Goal: Task Accomplishment & Management: Manage account settings

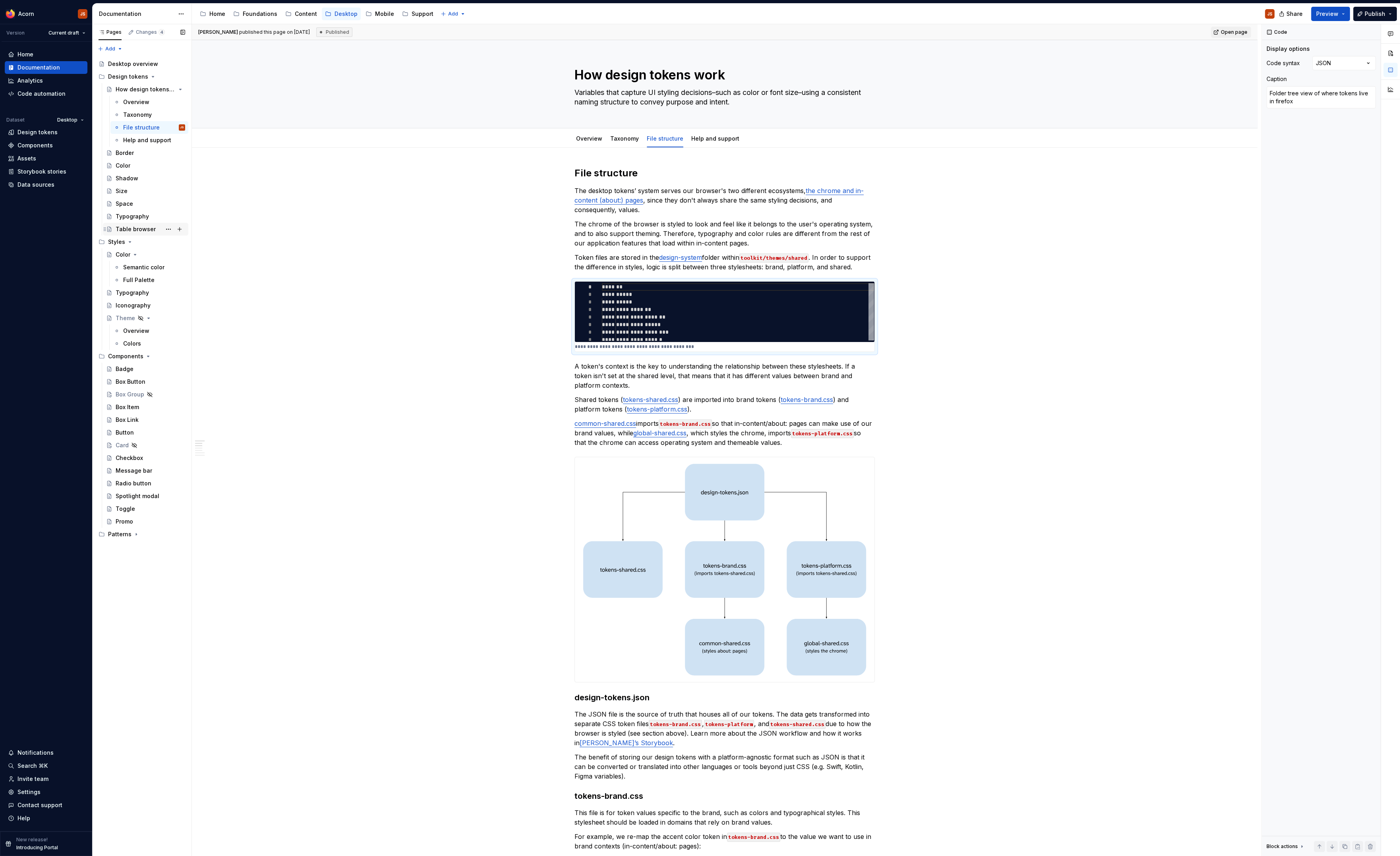
click at [129, 231] on div "Table browser" at bounding box center [136, 229] width 40 height 8
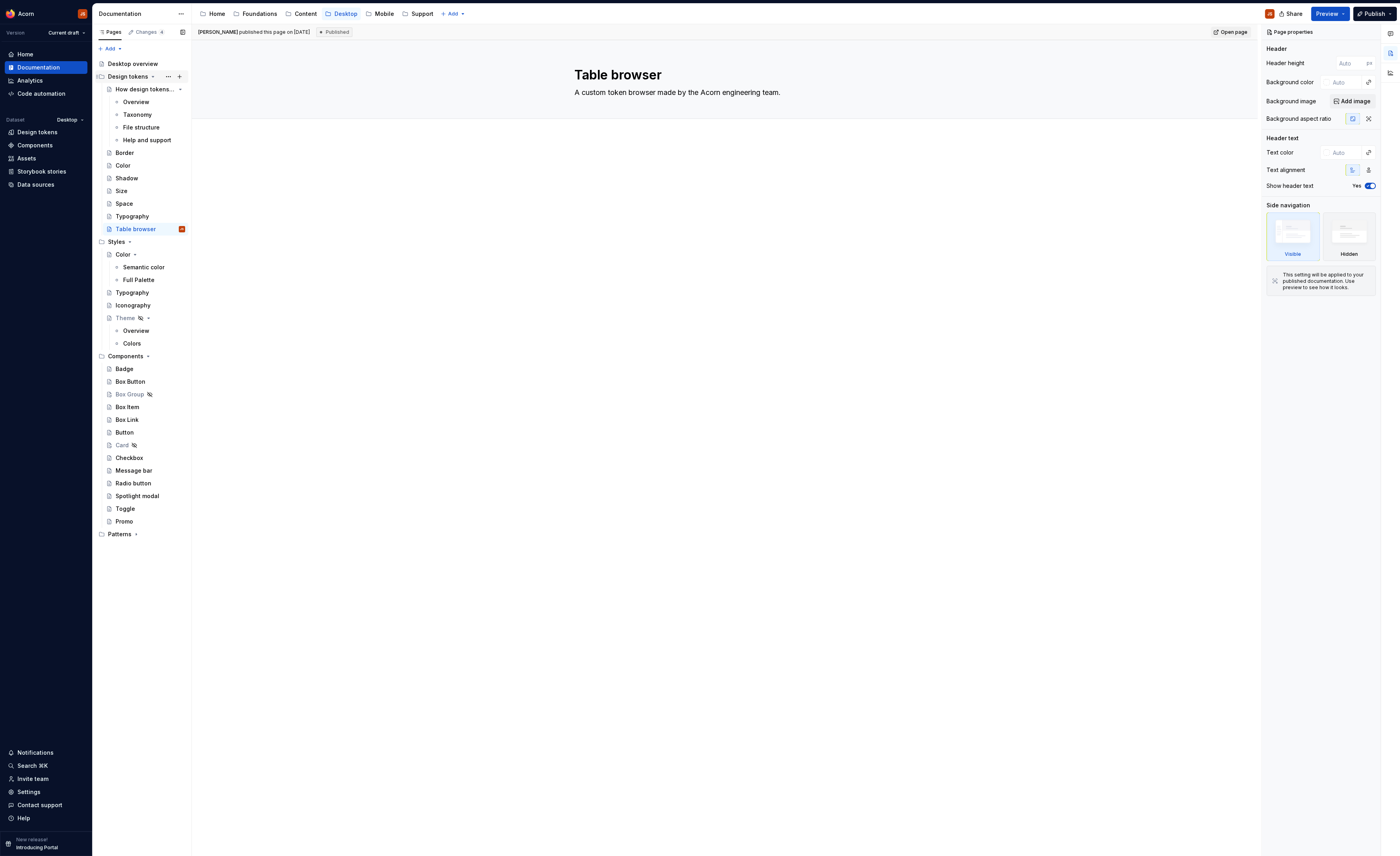
click at [113, 79] on div "Design tokens" at bounding box center [128, 77] width 40 height 8
click at [165, 230] on button "Page tree" at bounding box center [168, 229] width 11 height 11
type textarea "*"
click at [184, 246] on div "Rename page" at bounding box center [216, 243] width 78 height 8
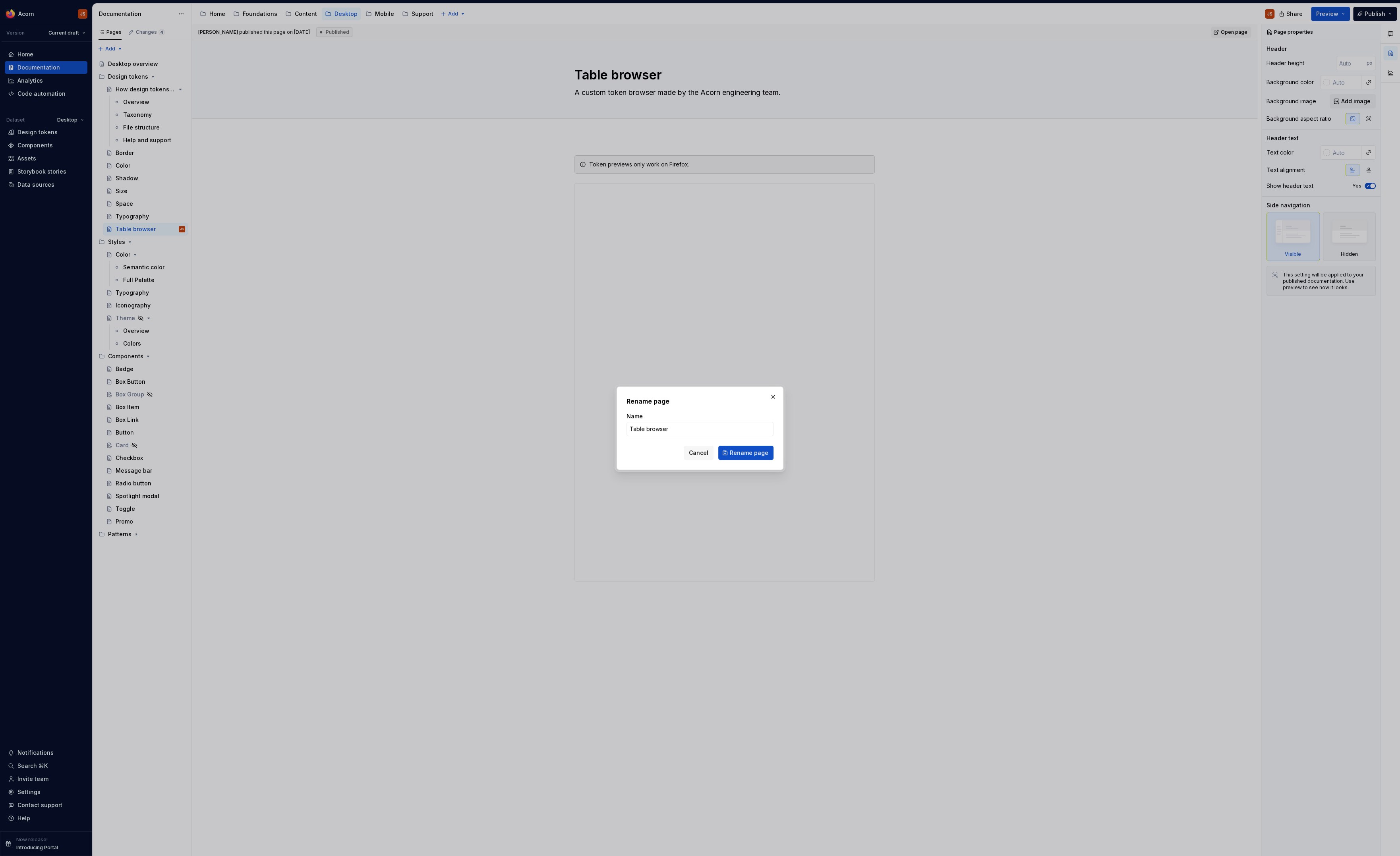
type input "S"
type textarea "*"
type input "Search view"
click at [757, 456] on span "Rename page" at bounding box center [749, 453] width 39 height 8
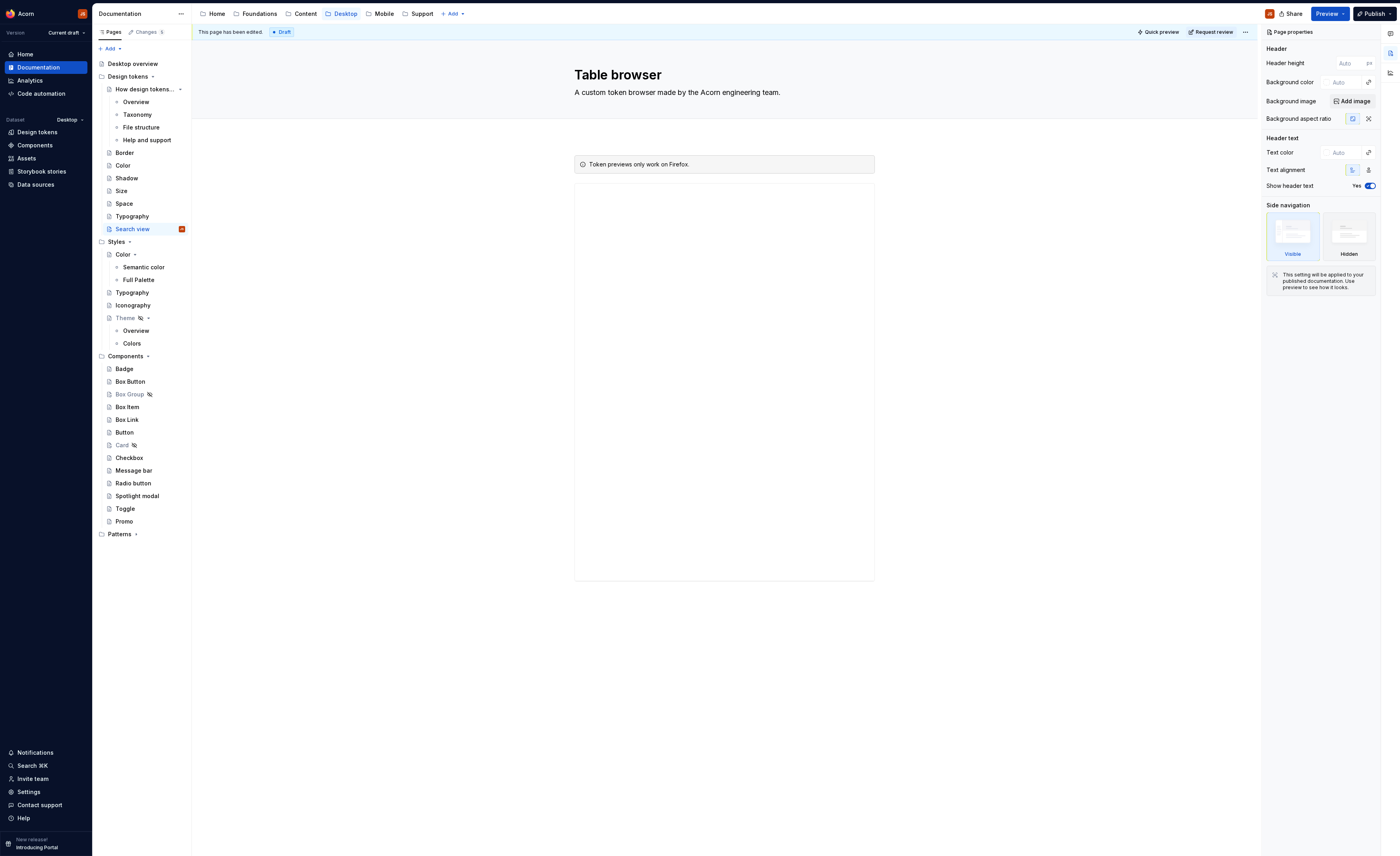
type textarea "*"
type textarea "Search view"
click at [261, 284] on div "Token previews only work on Firefox." at bounding box center [724, 492] width 1066 height 712
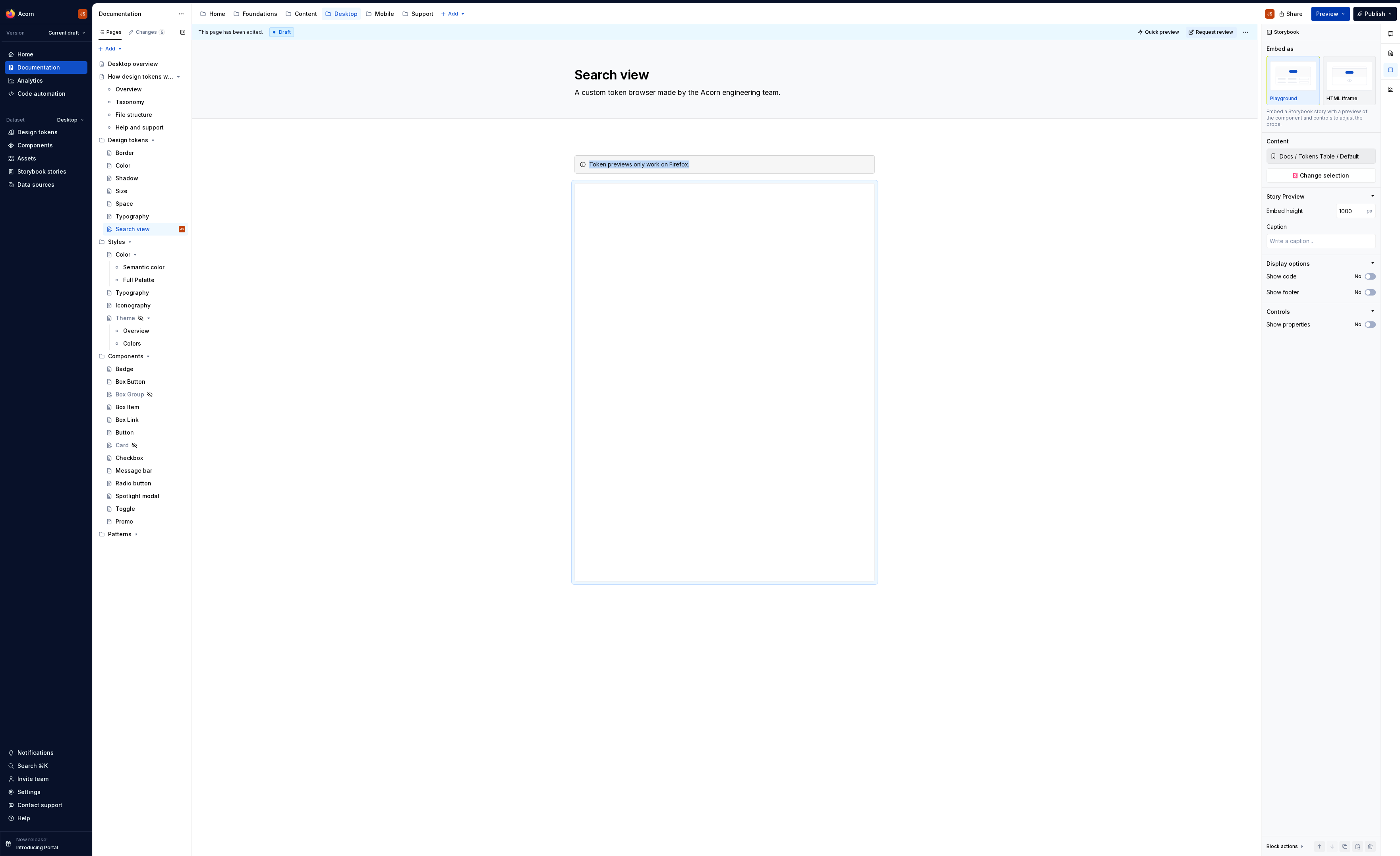
click at [1327, 16] on span "Preview" at bounding box center [1327, 14] width 22 height 8
click at [1280, 67] on button "Build preview" at bounding box center [1253, 66] width 183 height 14
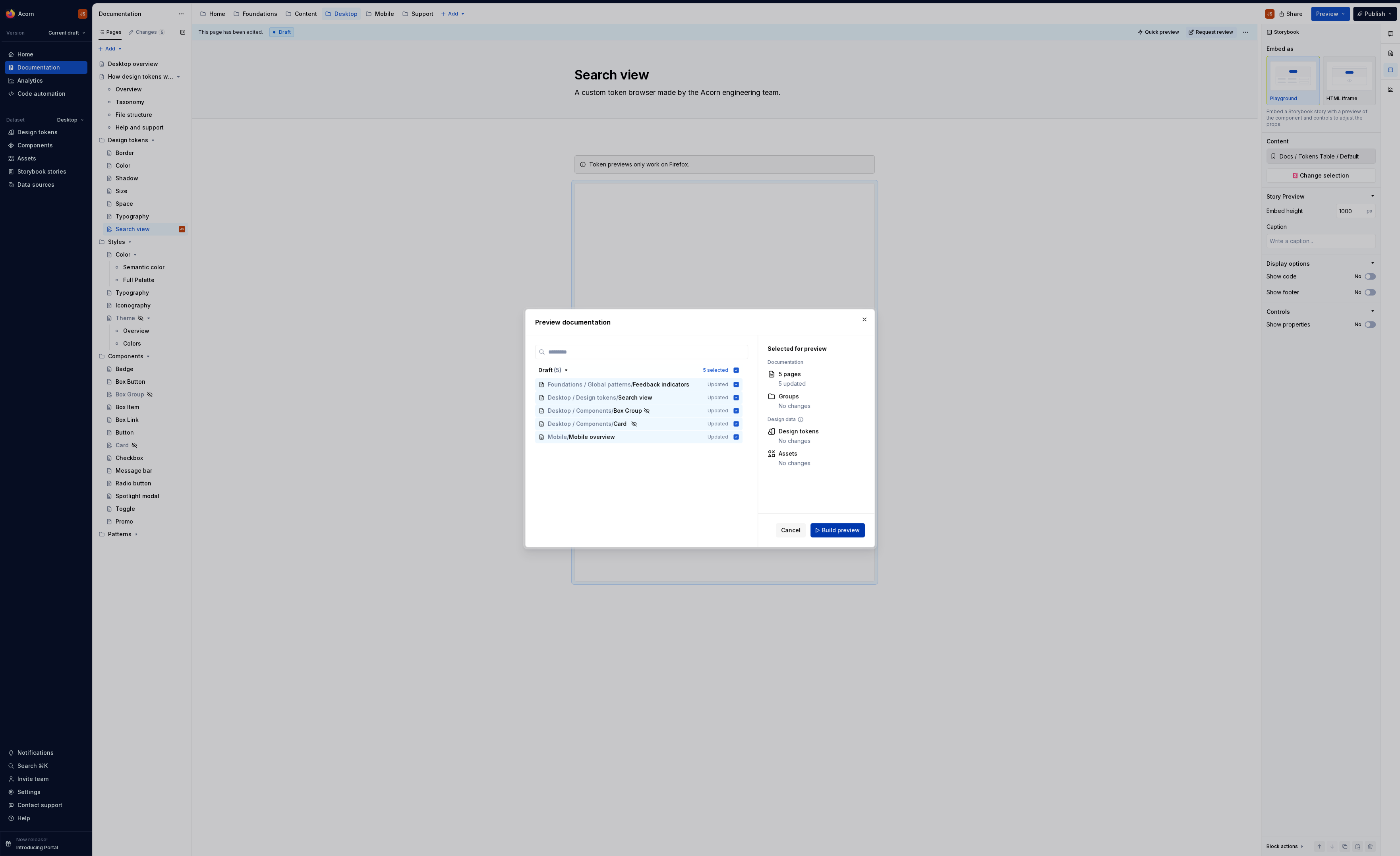
click at [854, 527] on span "Build preview" at bounding box center [840, 530] width 38 height 8
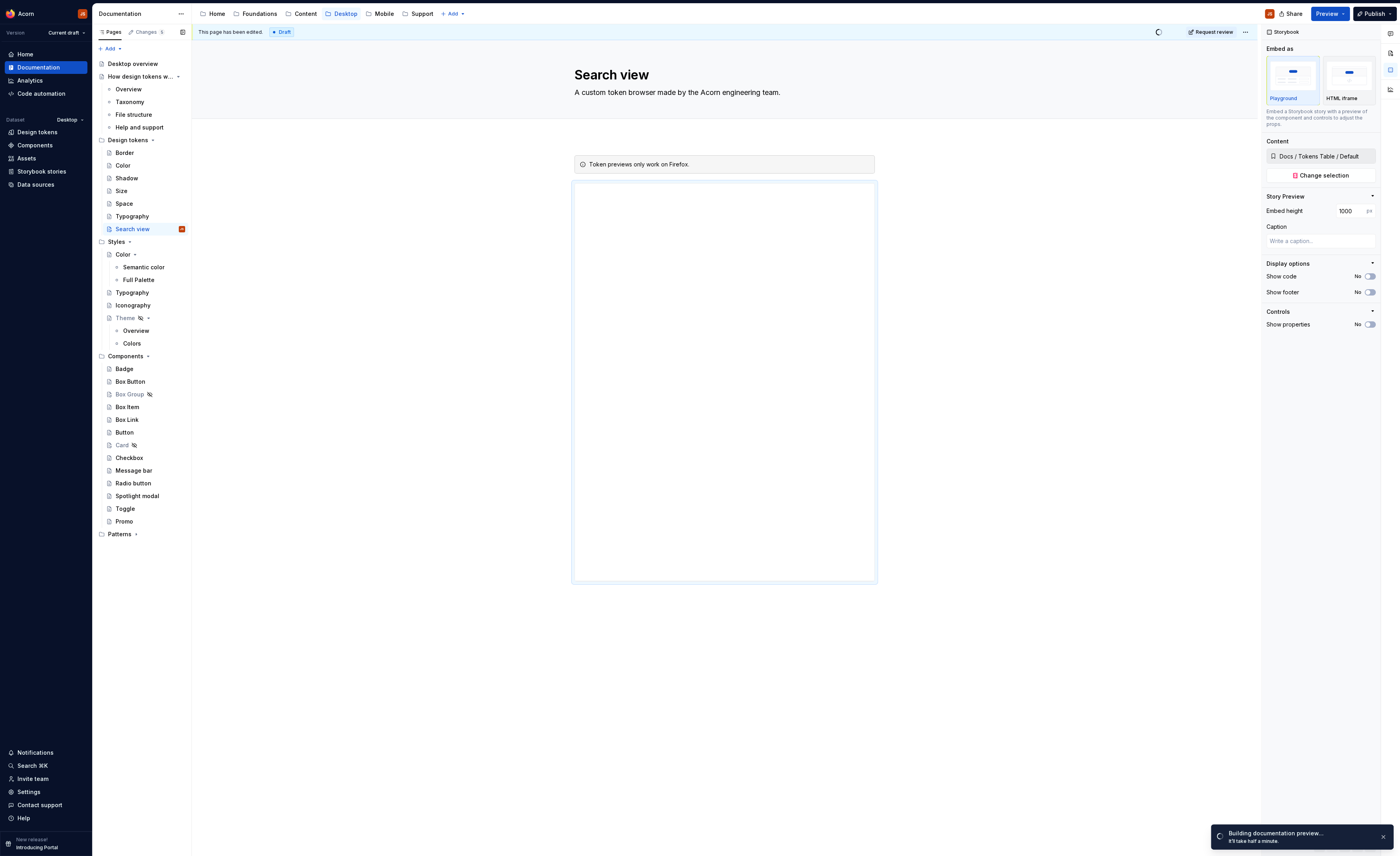
type textarea "*"
